Goal: Task Accomplishment & Management: Manage account settings

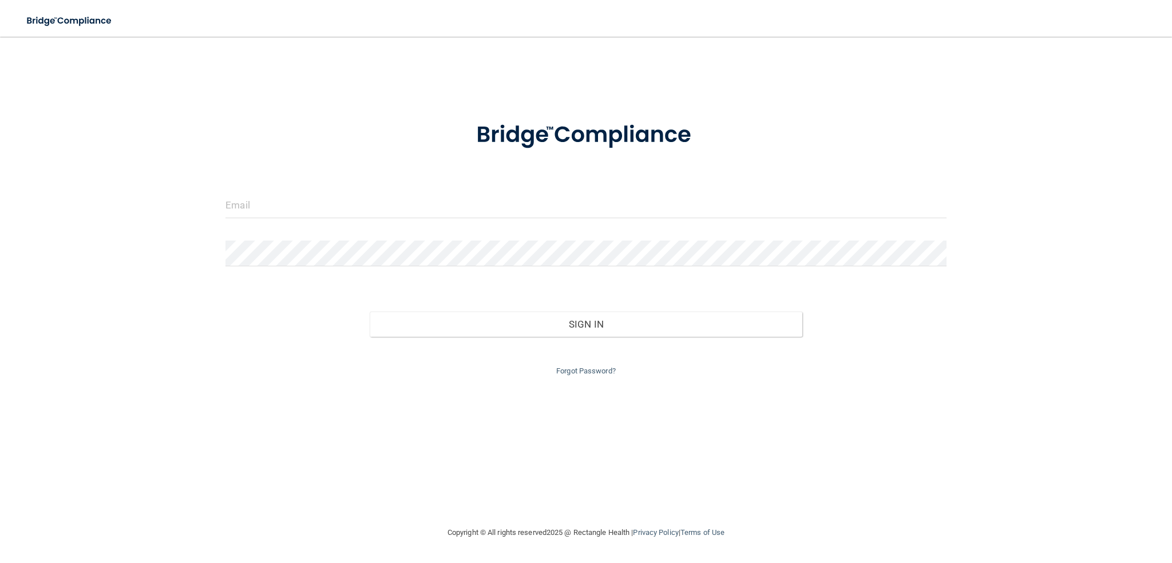
drag, startPoint x: 515, startPoint y: 221, endPoint x: 512, endPoint y: 215, distance: 6.7
click at [514, 220] on div at bounding box center [586, 209] width 738 height 34
click at [509, 202] on input "email" at bounding box center [585, 205] width 721 height 26
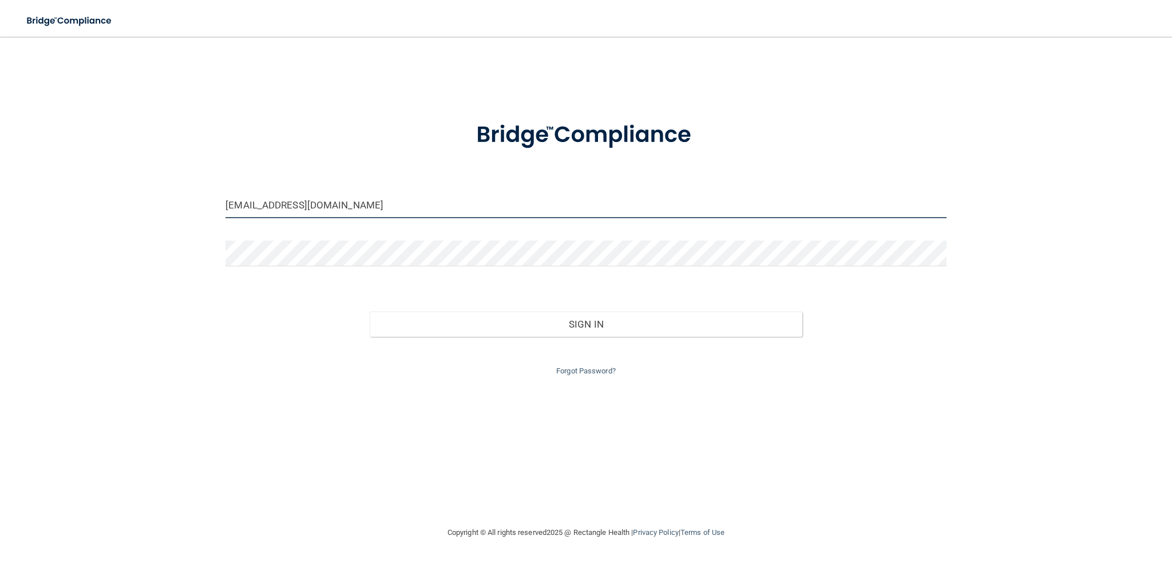
type input "[EMAIL_ADDRESS][DOMAIN_NAME]"
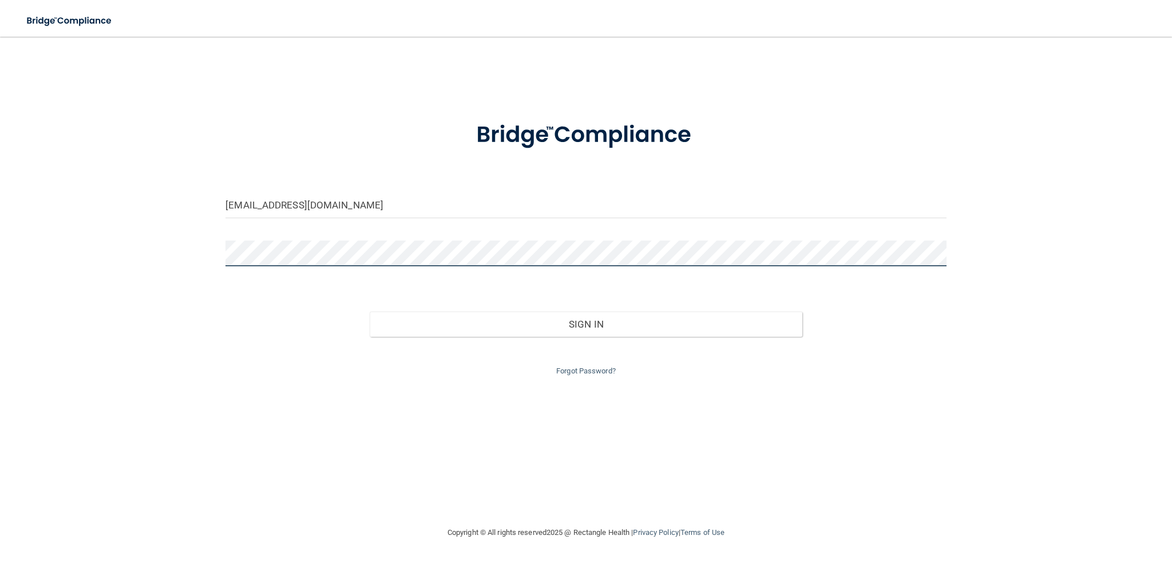
click at [370, 311] on button "Sign In" at bounding box center [586, 323] width 433 height 25
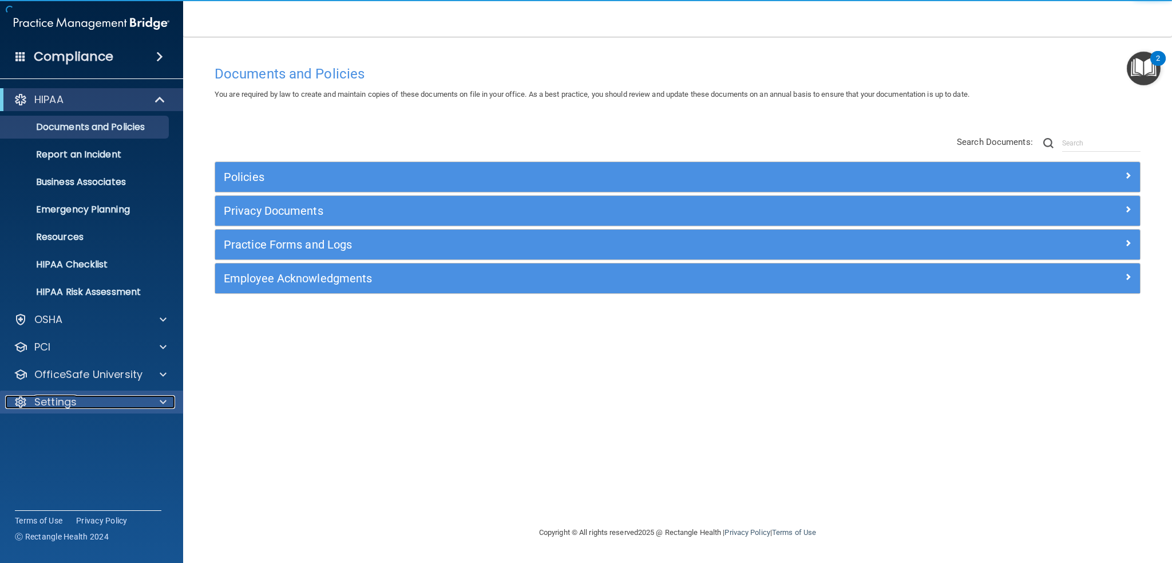
click at [86, 398] on div "Settings" at bounding box center [76, 402] width 142 height 14
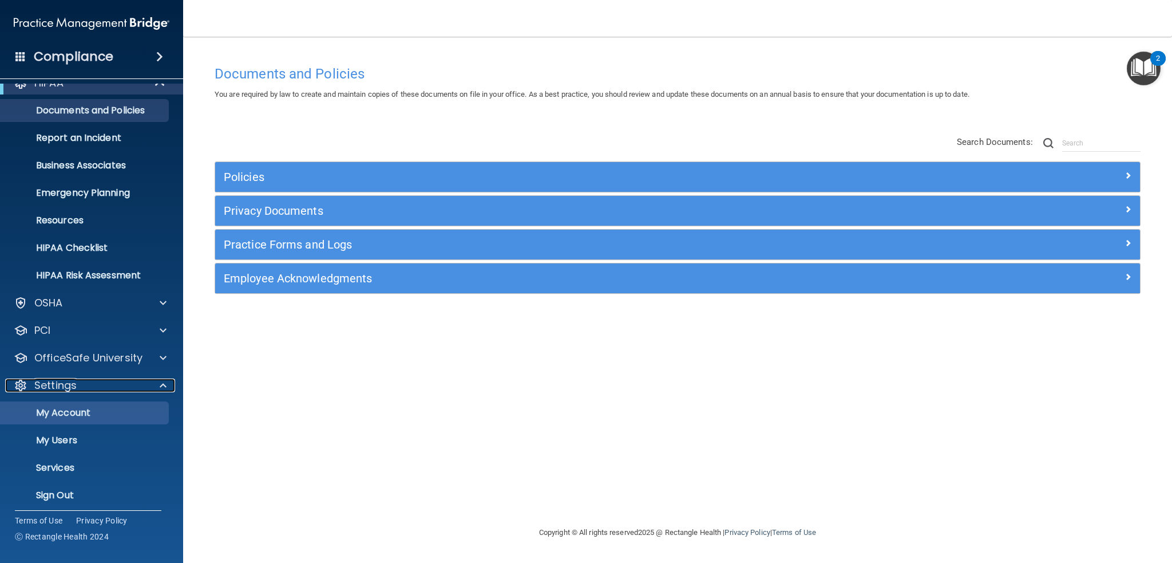
scroll to position [22, 0]
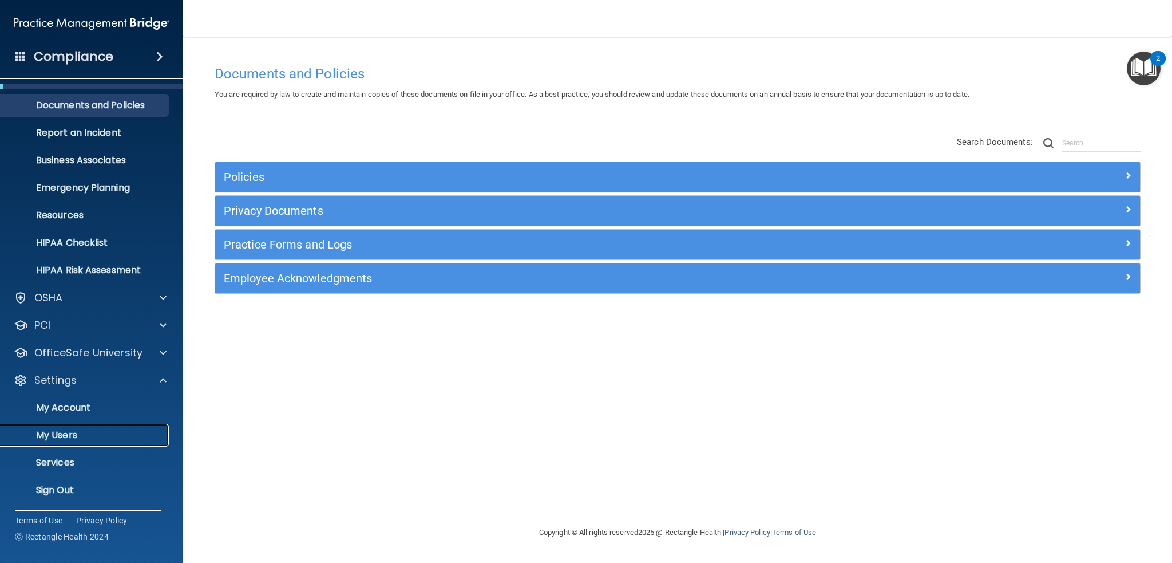
click at [70, 429] on p "My Users" at bounding box center [85, 434] width 156 height 11
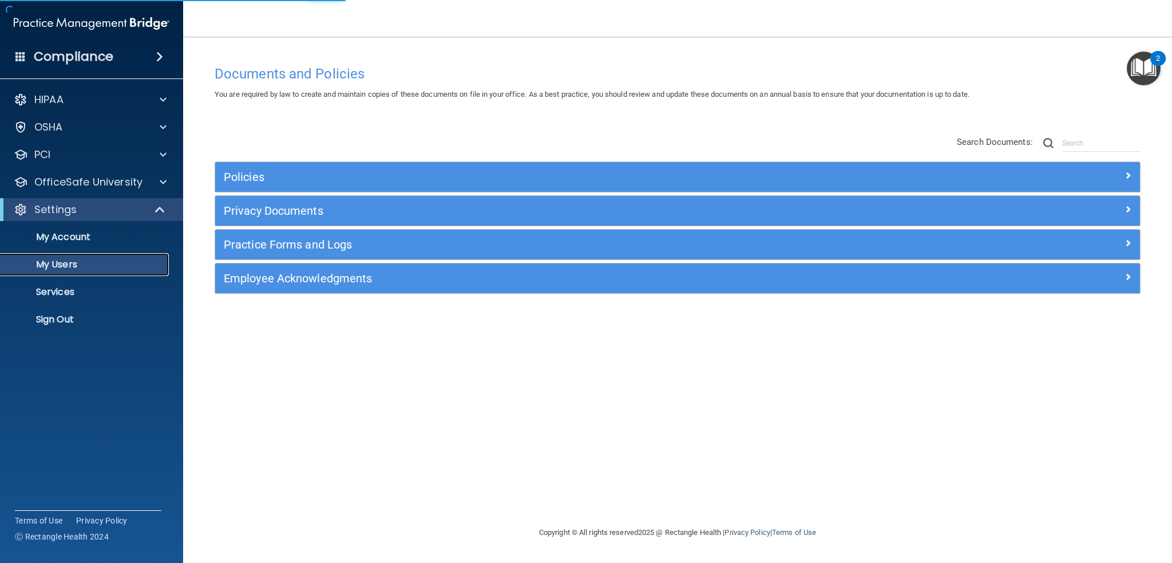
select select "20"
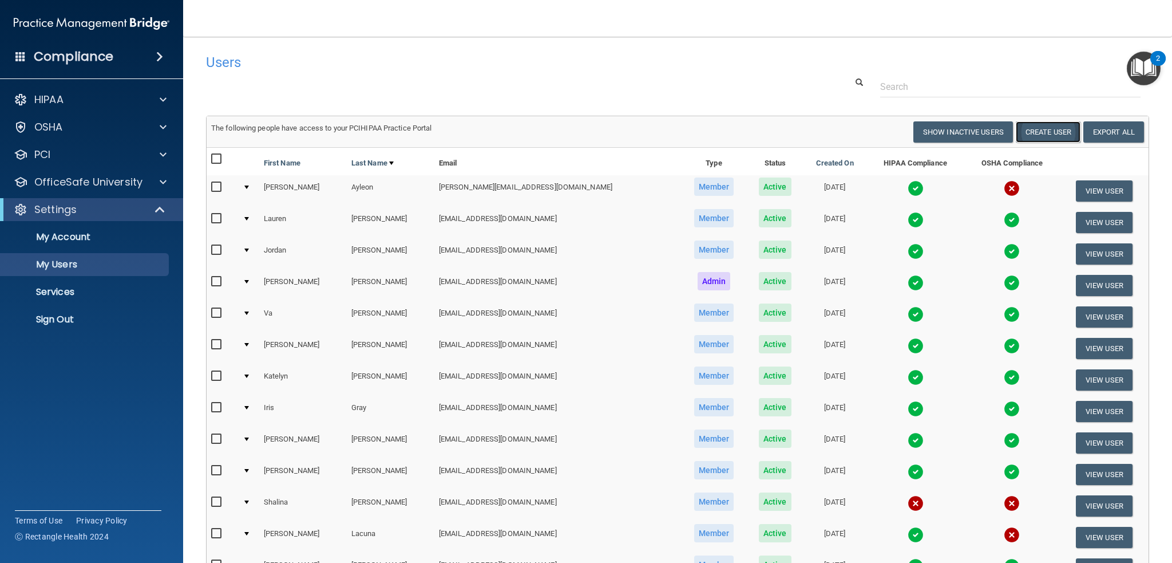
click at [1024, 134] on button "Create User" at bounding box center [1048, 131] width 65 height 21
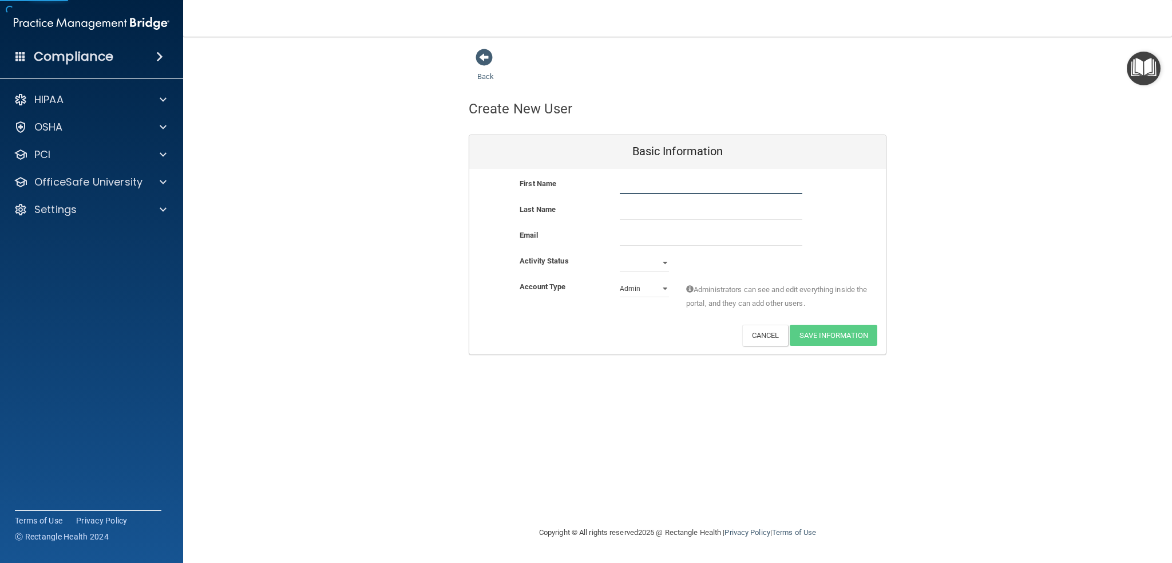
click at [703, 187] on input "text" at bounding box center [711, 185] width 183 height 17
type input "Betzania"
click at [689, 213] on input "text" at bounding box center [711, 211] width 183 height 17
type input "[PERSON_NAME]"
click at [632, 236] on input "email" at bounding box center [711, 236] width 183 height 17
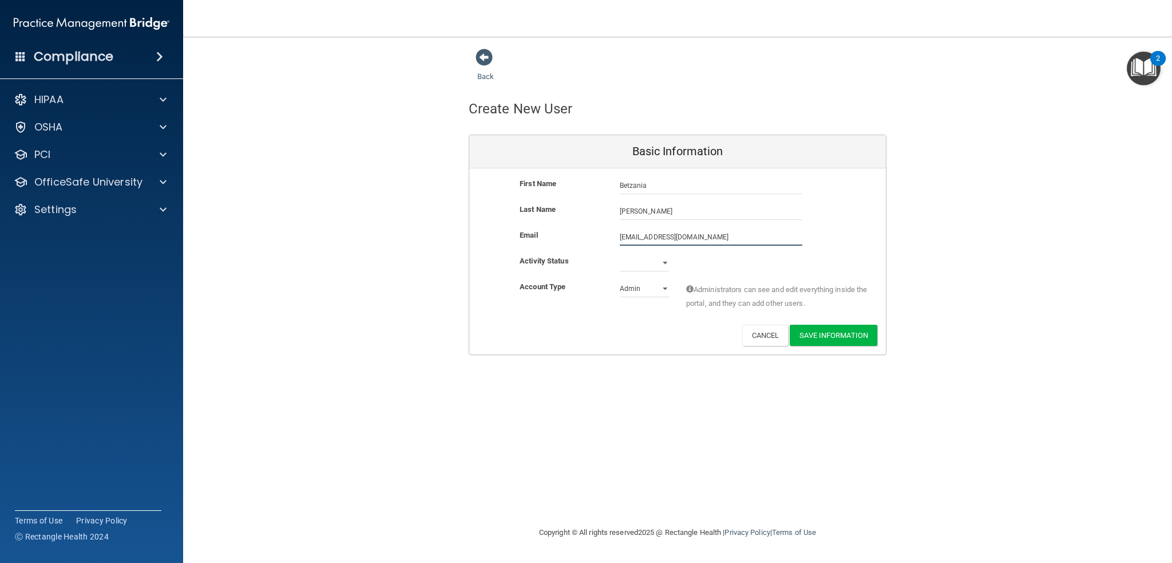
type input "[EMAIL_ADDRESS][DOMAIN_NAME]"
click at [651, 264] on select "Active Inactive" at bounding box center [644, 262] width 49 height 17
select select "active"
click at [620, 254] on select "Active Inactive" at bounding box center [644, 262] width 49 height 17
click at [648, 287] on select "Admin Member" at bounding box center [644, 288] width 49 height 17
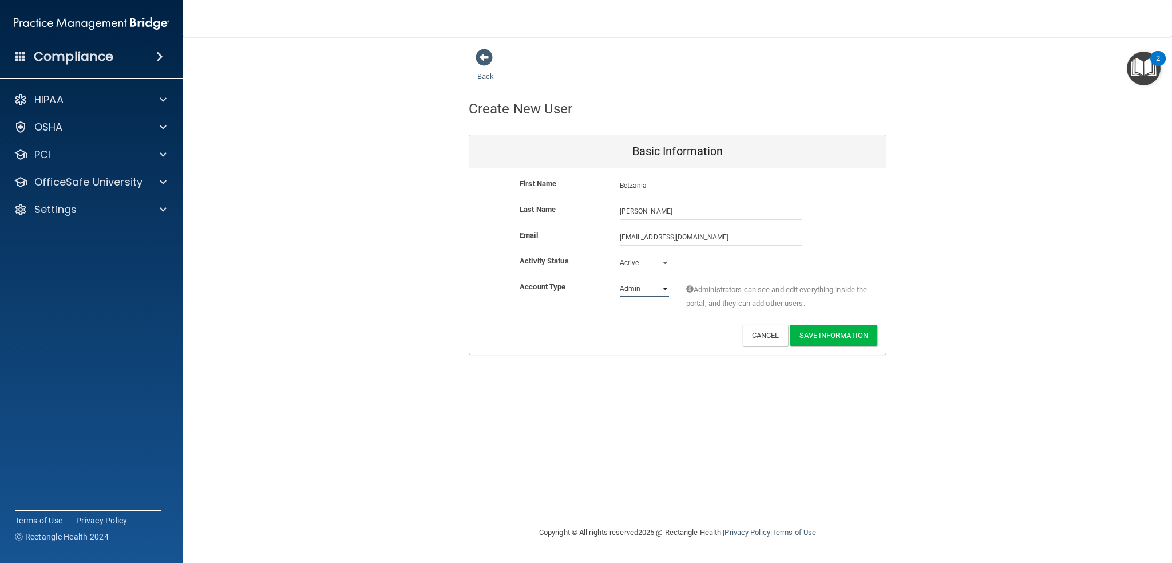
select select "practice_member"
click at [620, 280] on select "Admin Member" at bounding box center [644, 288] width 49 height 17
click at [834, 333] on button "Save Information" at bounding box center [834, 334] width 88 height 21
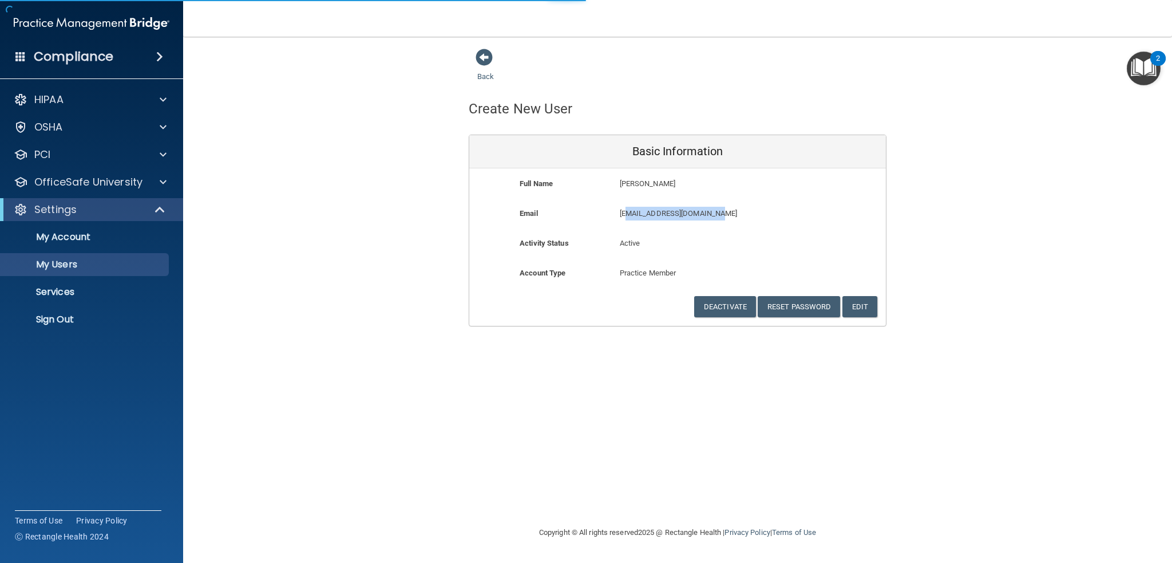
drag, startPoint x: 717, startPoint y: 220, endPoint x: 628, endPoint y: 216, distance: 89.4
click at [628, 216] on div "[EMAIL_ADDRESS][DOMAIN_NAME] [EMAIL_ADDRESS][DOMAIN_NAME]" at bounding box center [711, 217] width 200 height 21
click at [683, 214] on p "[EMAIL_ADDRESS][DOMAIN_NAME]" at bounding box center [711, 214] width 183 height 14
select select "20"
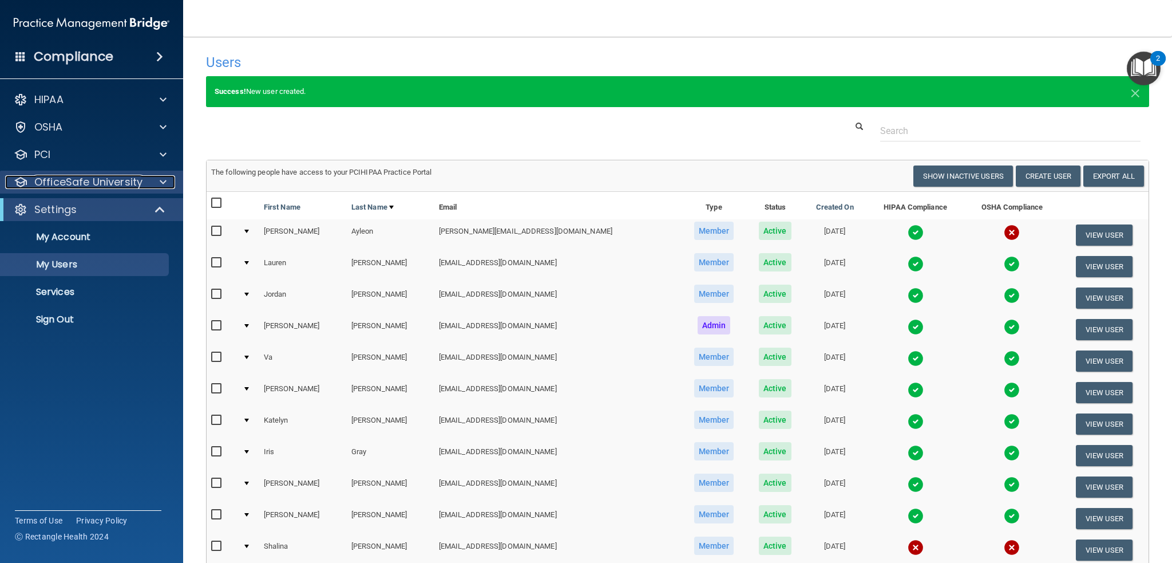
click at [112, 175] on p "OfficeSafe University" at bounding box center [88, 182] width 108 height 14
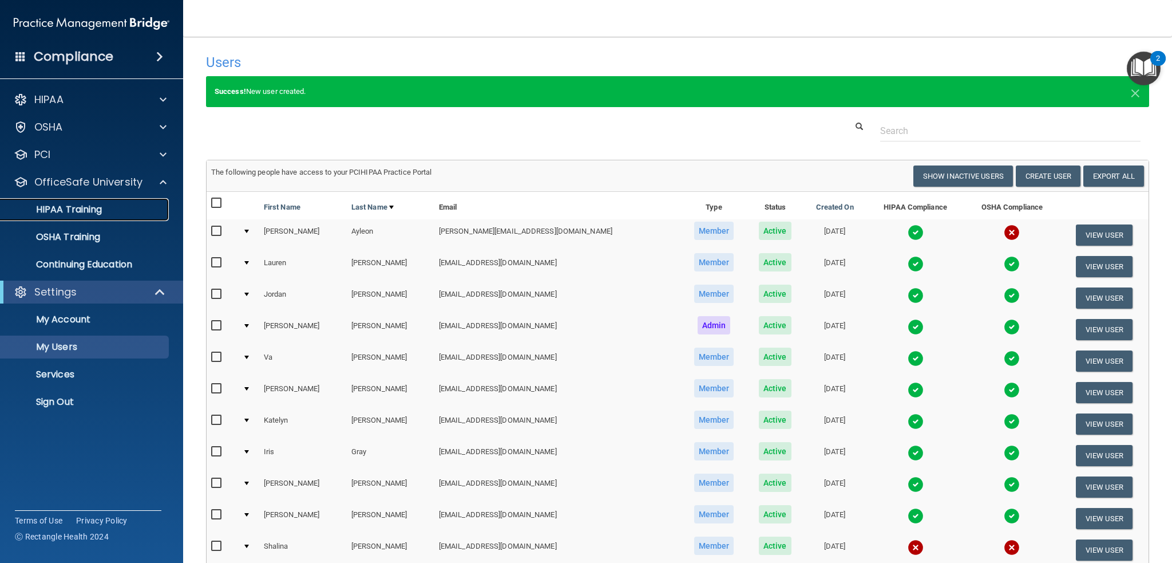
click at [61, 212] on p "HIPAA Training" at bounding box center [54, 209] width 94 height 11
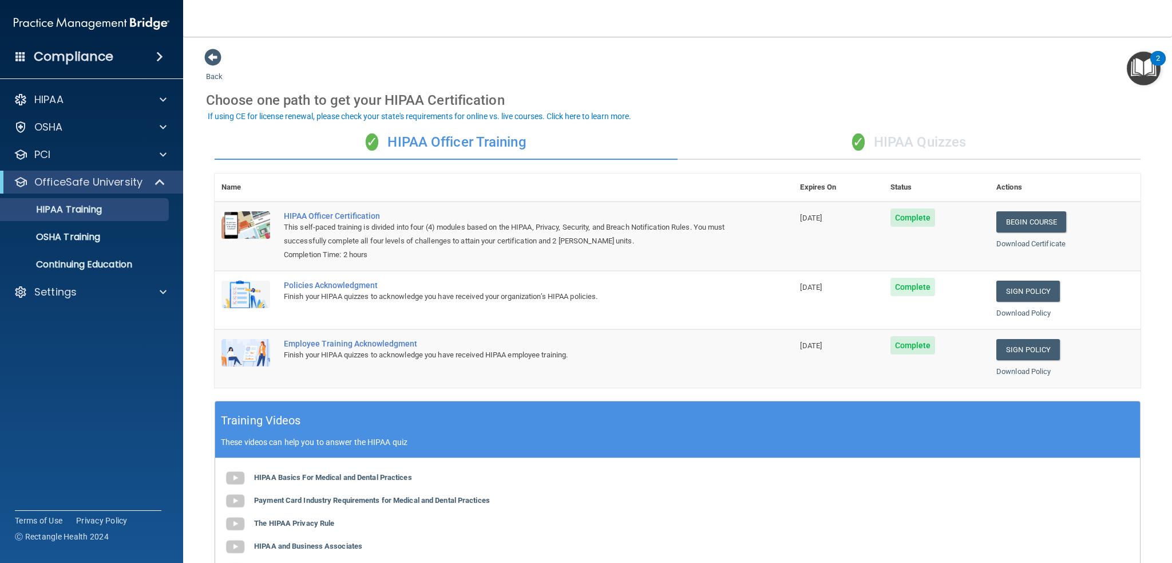
click at [948, 138] on div "✓ HIPAA Quizzes" at bounding box center [909, 142] width 463 height 34
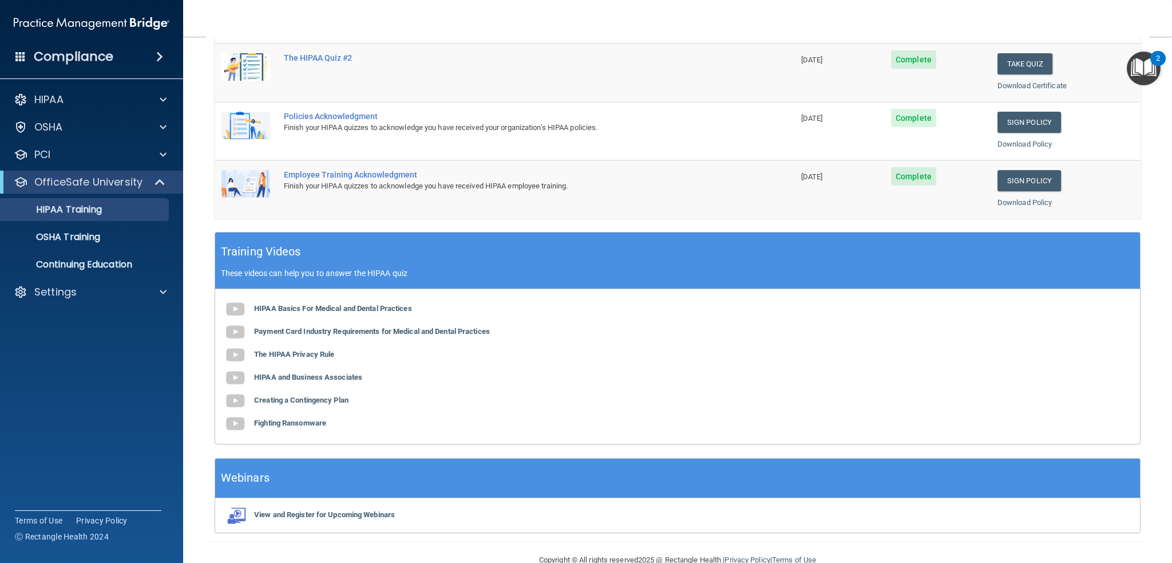
scroll to position [298, 0]
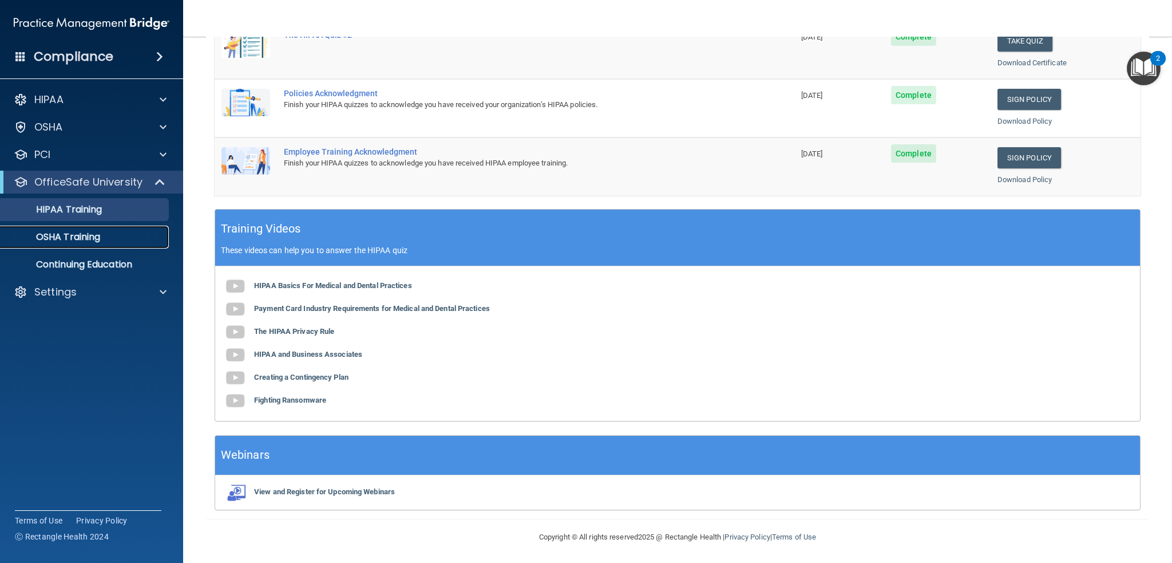
click at [58, 235] on p "OSHA Training" at bounding box center [53, 236] width 93 height 11
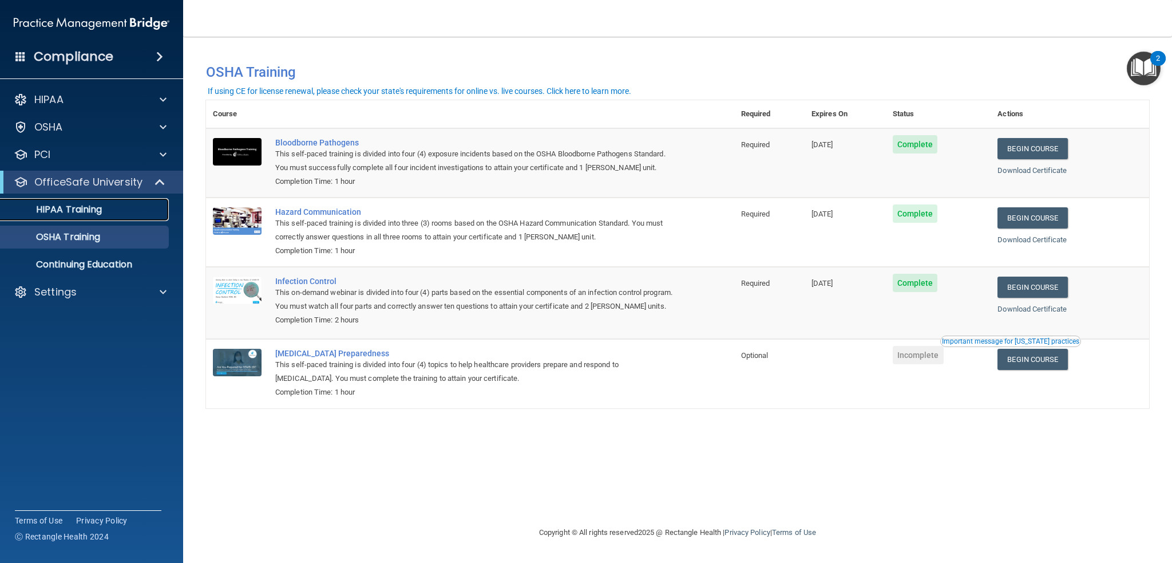
click at [92, 212] on p "HIPAA Training" at bounding box center [54, 209] width 94 height 11
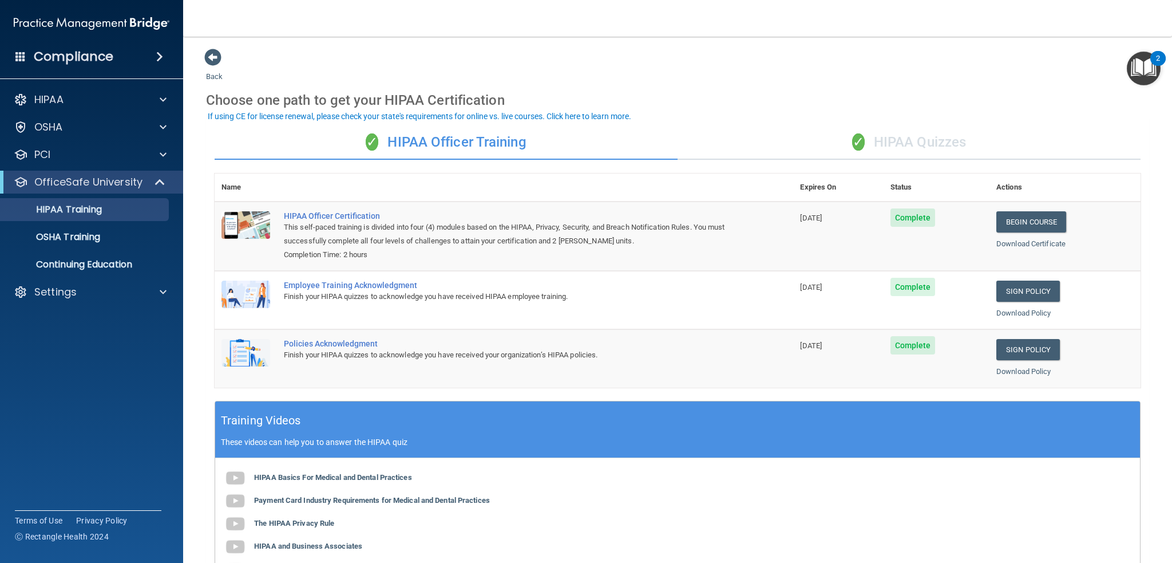
click at [927, 155] on div "✓ HIPAA Quizzes" at bounding box center [909, 142] width 463 height 34
